Goal: Check status: Check status

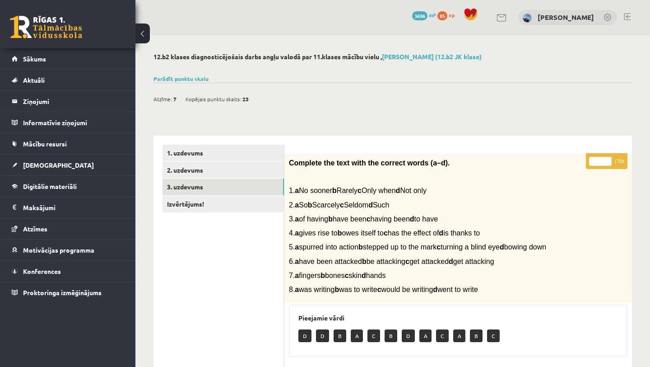
scroll to position [264, 0]
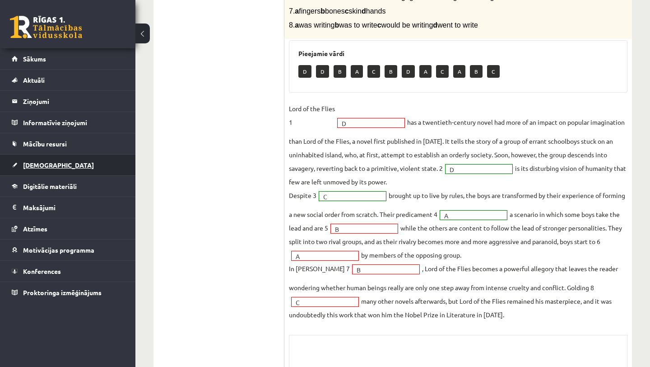
click at [59, 169] on link "[DEMOGRAPHIC_DATA]" at bounding box center [68, 164] width 112 height 21
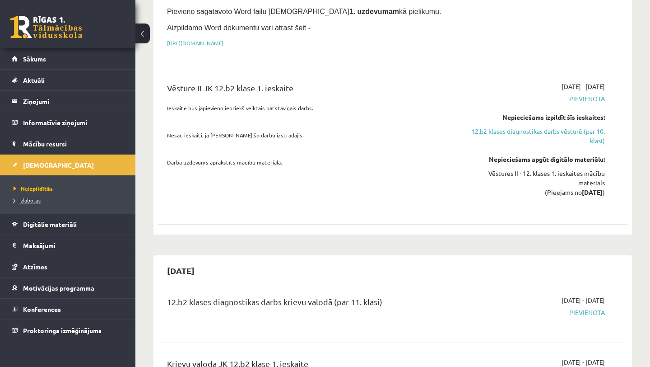
click at [34, 200] on span "Izlabotās" at bounding box center [27, 199] width 27 height 7
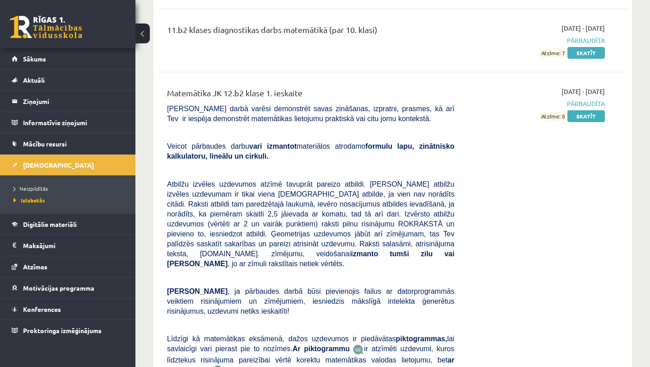
scroll to position [6916, 0]
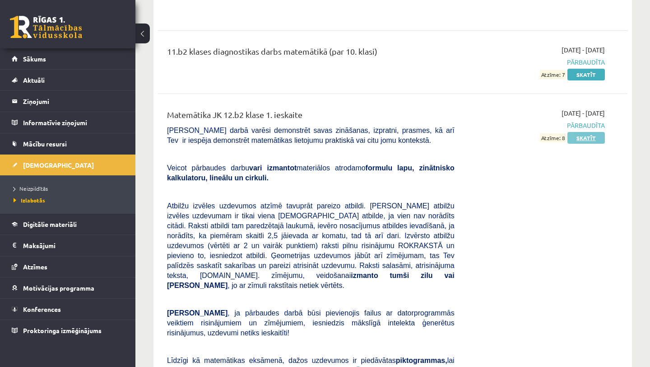
click at [586, 132] on link "Skatīt" at bounding box center [586, 138] width 37 height 12
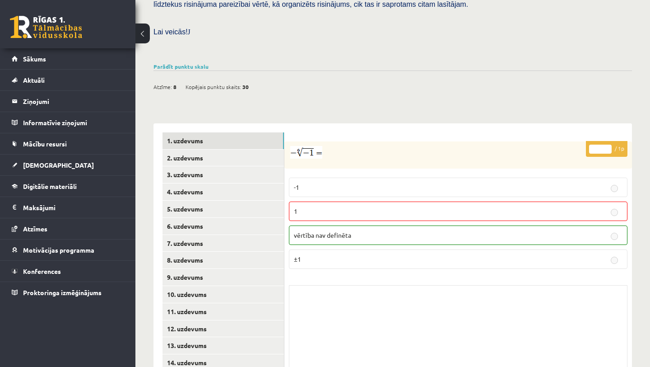
scroll to position [309, 0]
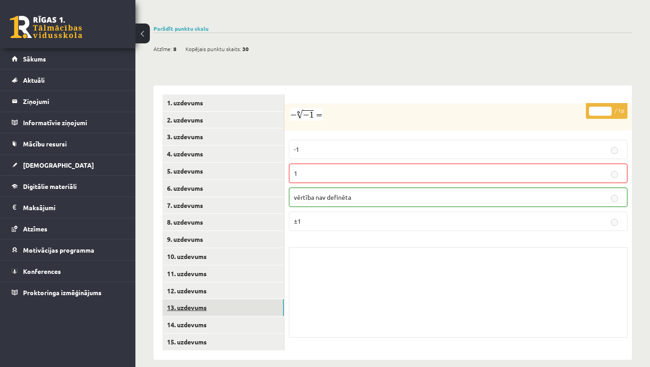
click at [204, 303] on link "13. uzdevums" at bounding box center [223, 307] width 121 height 17
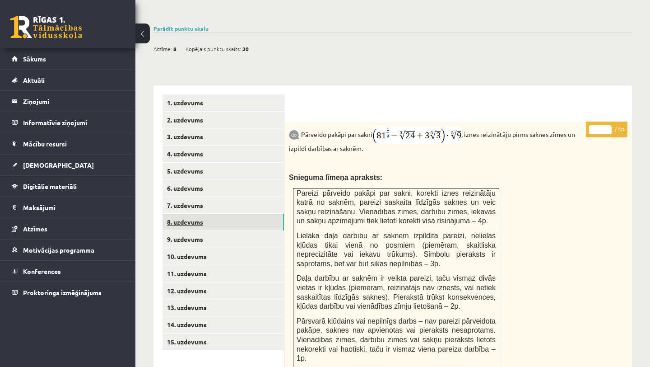
click at [200, 214] on link "8. uzdevums" at bounding box center [223, 222] width 121 height 17
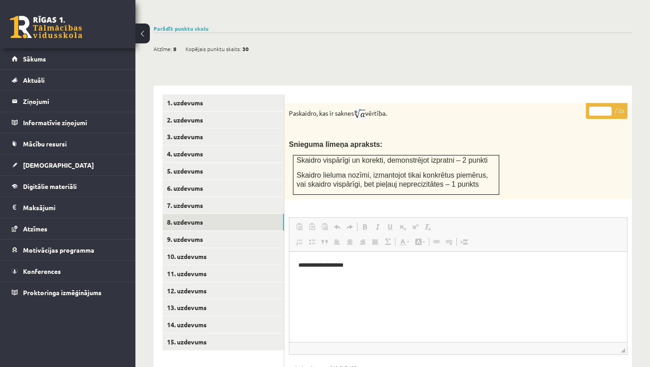
scroll to position [0, 0]
click at [259, 231] on link "9. uzdevums" at bounding box center [223, 239] width 121 height 17
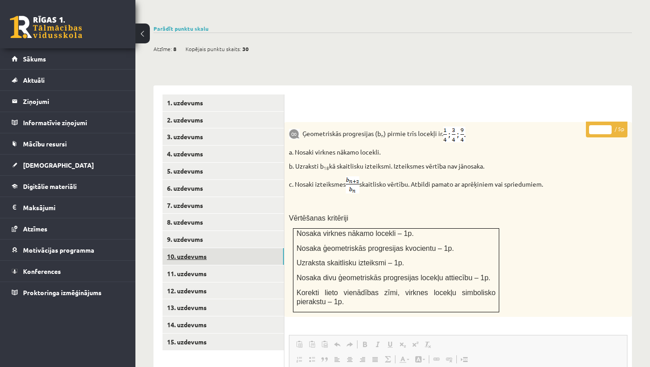
click at [257, 249] on link "10. uzdevums" at bounding box center [223, 256] width 121 height 17
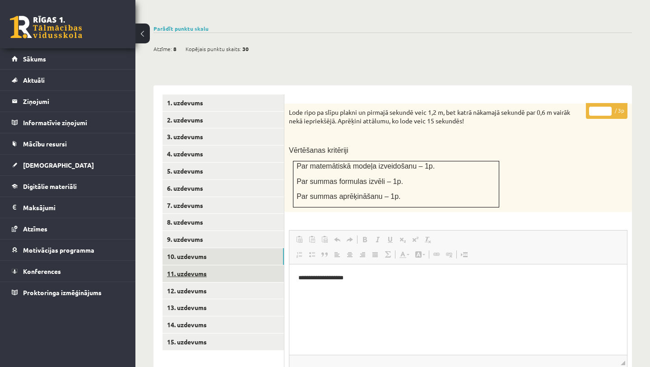
click at [253, 265] on link "11. uzdevums" at bounding box center [223, 273] width 121 height 17
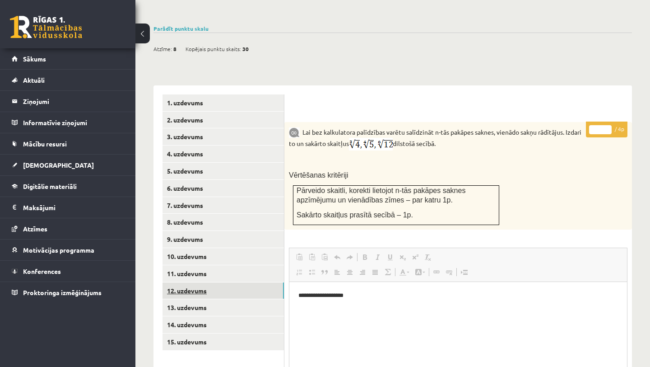
click at [250, 282] on link "12. uzdevums" at bounding box center [223, 290] width 121 height 17
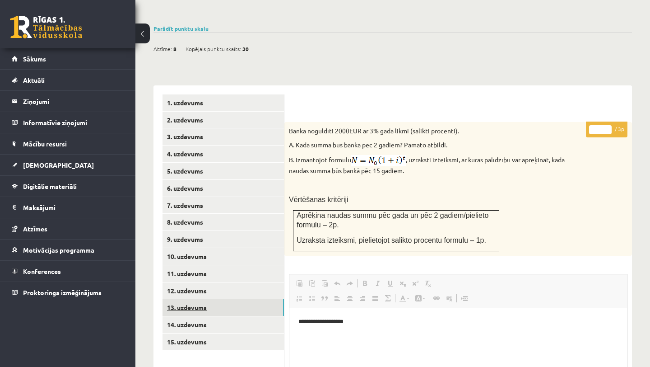
click at [245, 299] on link "13. uzdevums" at bounding box center [223, 307] width 121 height 17
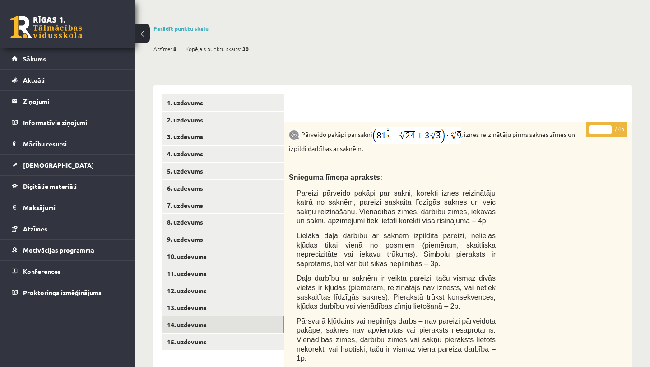
click at [241, 316] on link "14. uzdevums" at bounding box center [223, 324] width 121 height 17
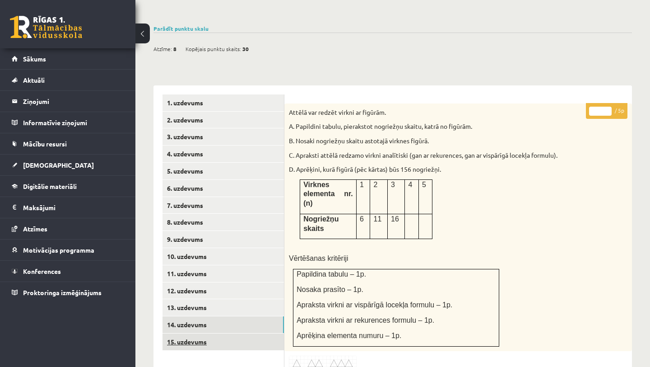
click at [239, 335] on link "15. uzdevums" at bounding box center [223, 341] width 121 height 17
